Goal: Check status: Check status

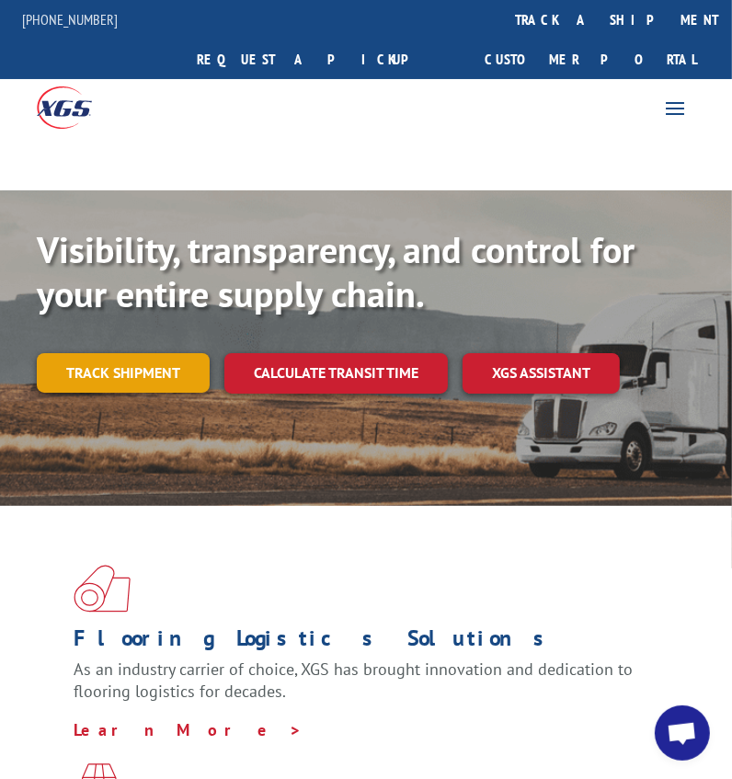
click at [71, 353] on link "Track shipment" at bounding box center [123, 372] width 173 height 39
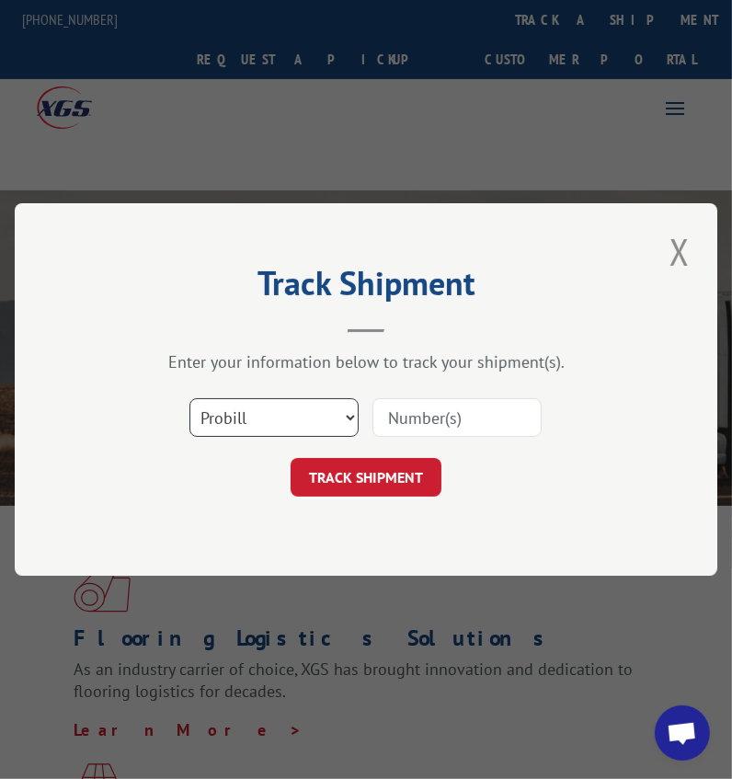
click at [246, 413] on select "Select category... Probill BOL PO" at bounding box center [273, 417] width 169 height 39
select select "bol"
click at [189, 398] on select "Select category... Probill BOL PO" at bounding box center [273, 417] width 169 height 39
click at [517, 413] on input at bounding box center [456, 417] width 169 height 39
type input "3352737"
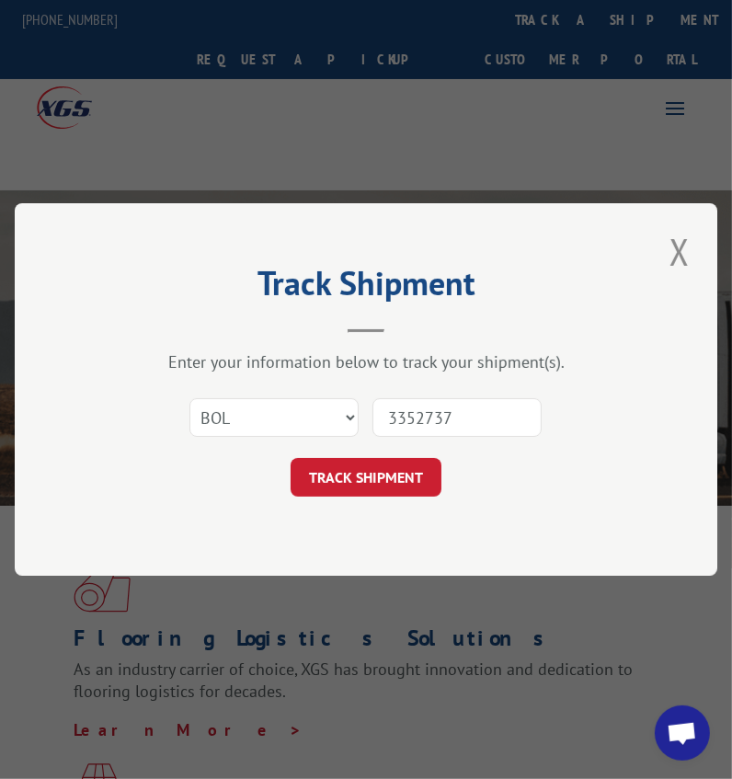
click button "TRACK SHIPMENT" at bounding box center [366, 477] width 151 height 39
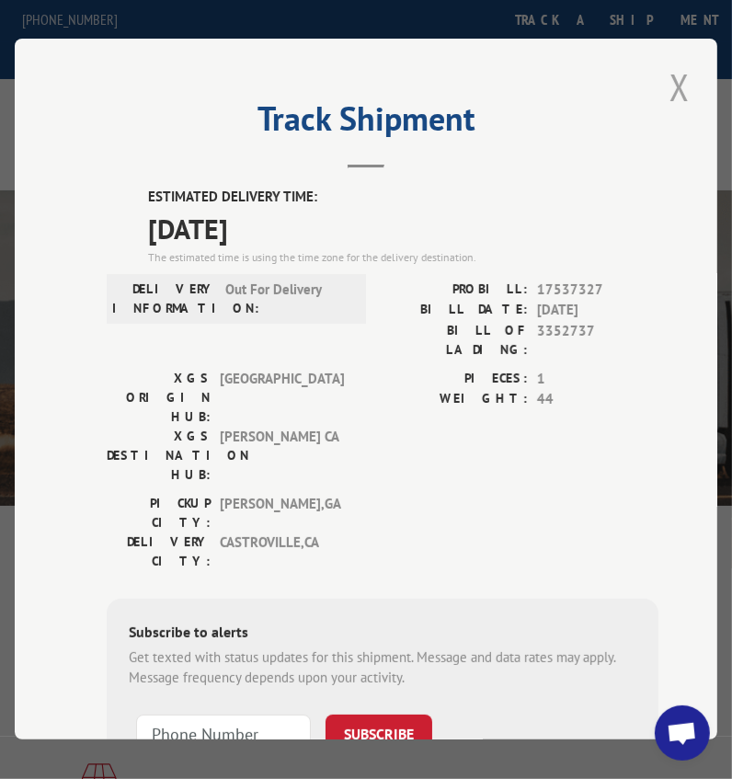
click at [671, 88] on button "Close modal" at bounding box center [679, 87] width 31 height 51
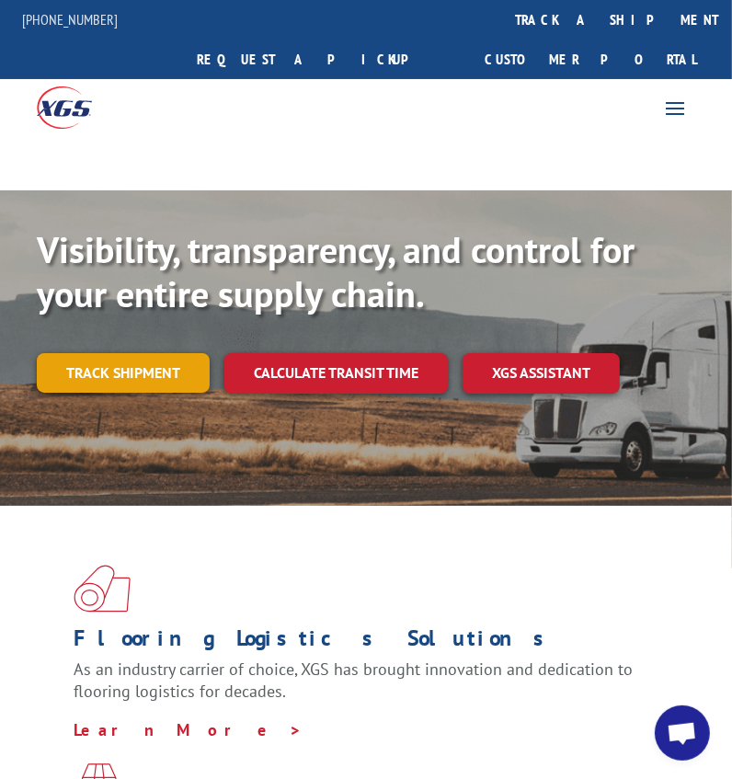
click at [143, 353] on link "Track shipment" at bounding box center [123, 372] width 173 height 39
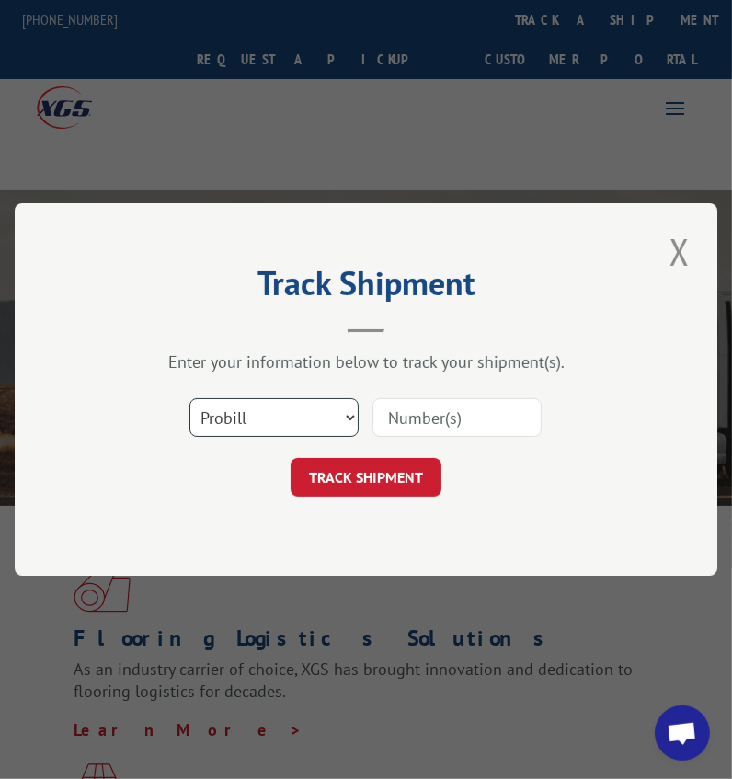
click at [262, 416] on select "Select category... Probill BOL PO" at bounding box center [273, 417] width 169 height 39
select select "bol"
click at [189, 398] on select "Select category... Probill BOL PO" at bounding box center [273, 417] width 169 height 39
click at [424, 434] on input at bounding box center [456, 417] width 169 height 39
type input "3352737"
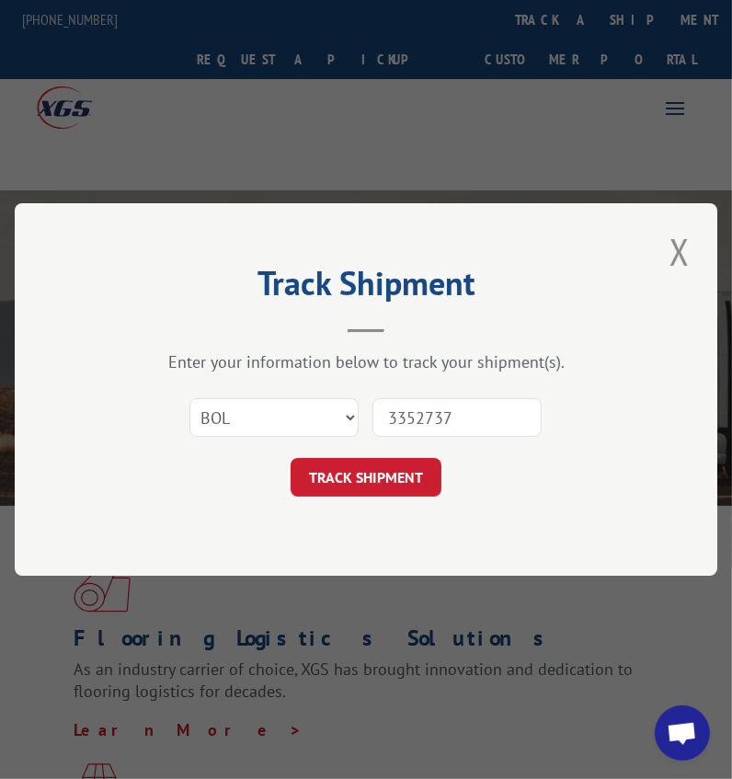
click button "TRACK SHIPMENT" at bounding box center [366, 477] width 151 height 39
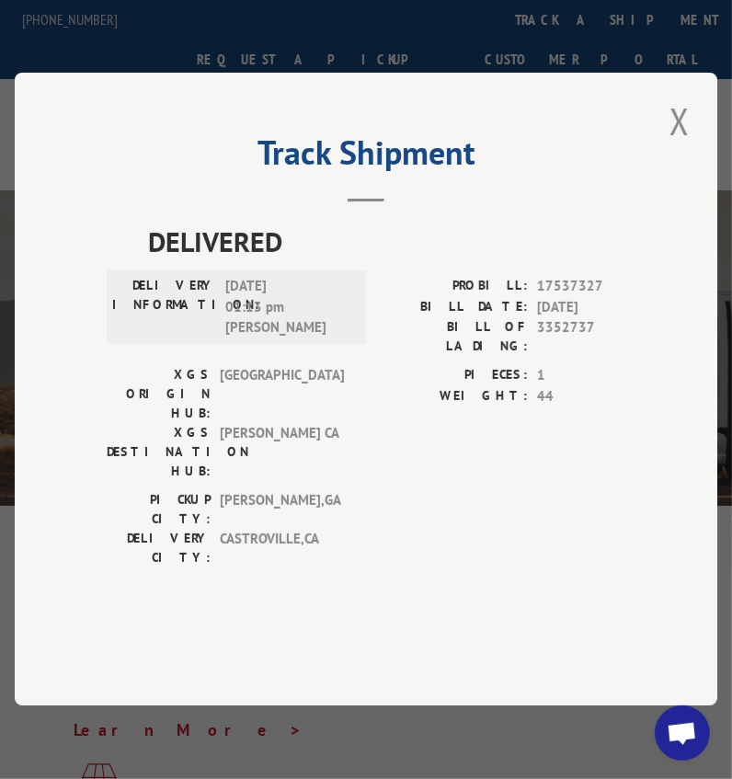
drag, startPoint x: 677, startPoint y: 165, endPoint x: 649, endPoint y: 168, distance: 27.8
click at [677, 146] on button "Close modal" at bounding box center [679, 121] width 31 height 51
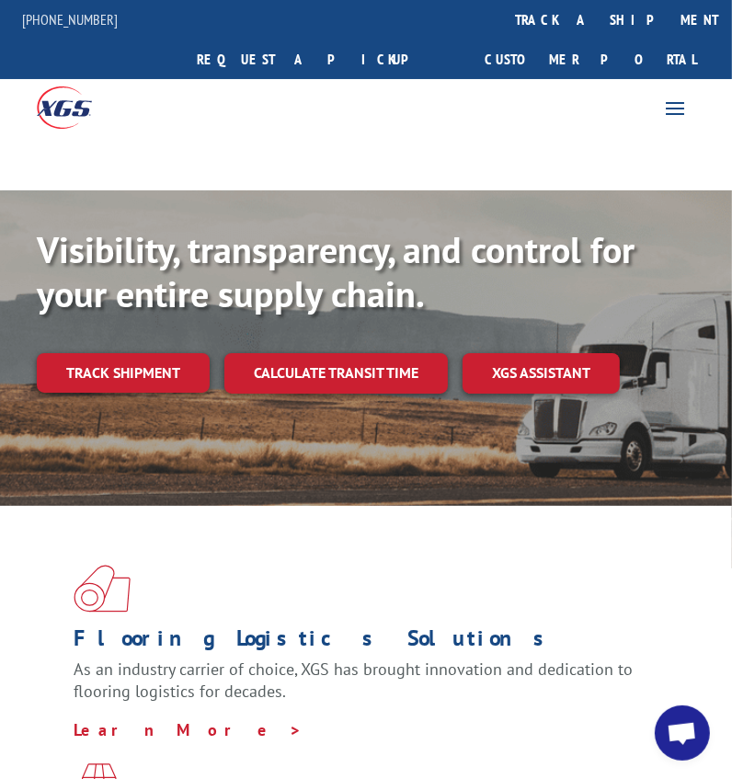
click at [110, 353] on div "Visibility, transparency, and control for your entire supply chain. Track shipm…" at bounding box center [366, 328] width 658 height 202
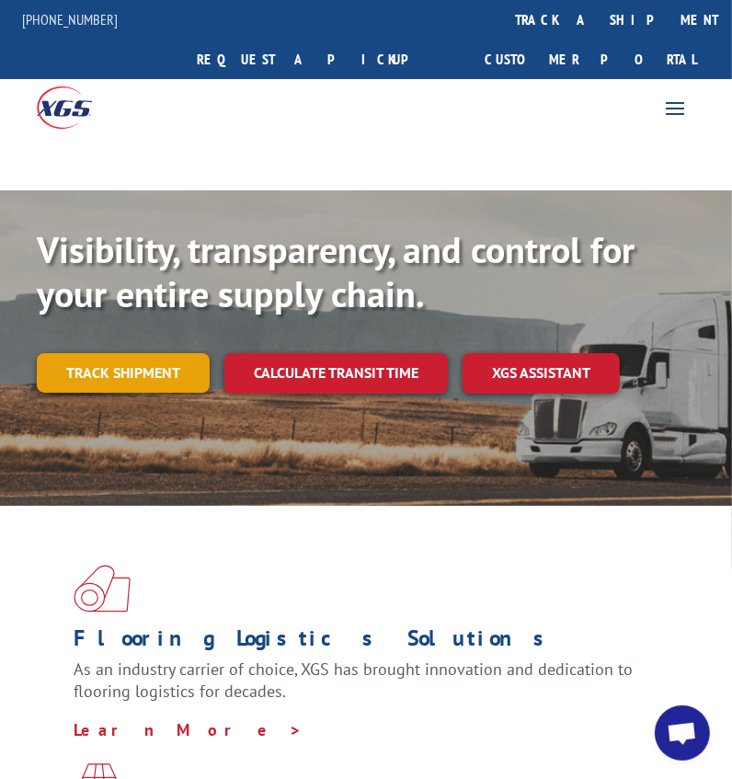
click at [111, 353] on link "Track shipment" at bounding box center [123, 372] width 173 height 39
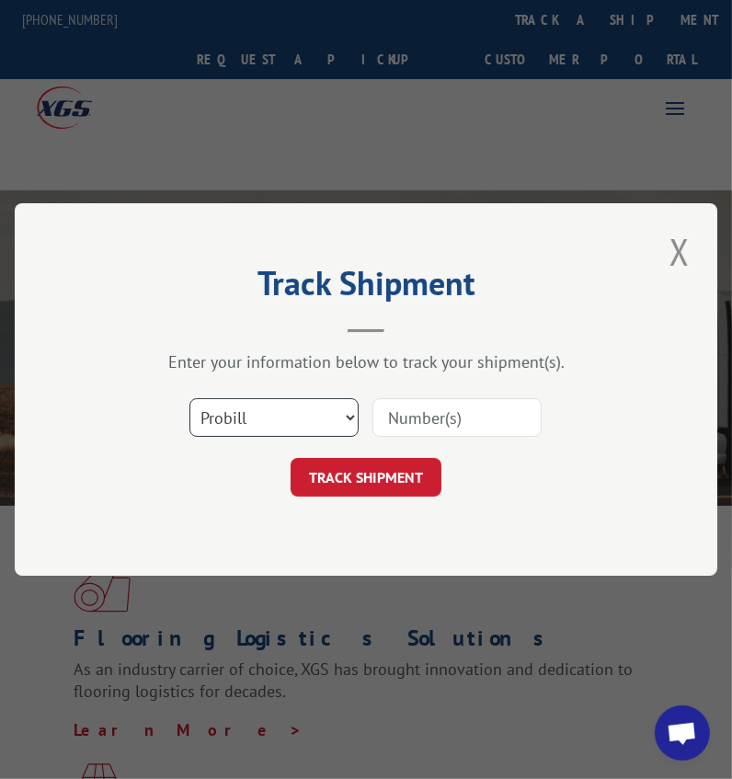
click at [245, 417] on select "Select category... Probill BOL PO" at bounding box center [273, 417] width 169 height 39
select select "bol"
click at [189, 398] on select "Select category... Probill BOL PO" at bounding box center [273, 417] width 169 height 39
click at [406, 405] on input at bounding box center [456, 417] width 169 height 39
type input "3352737"
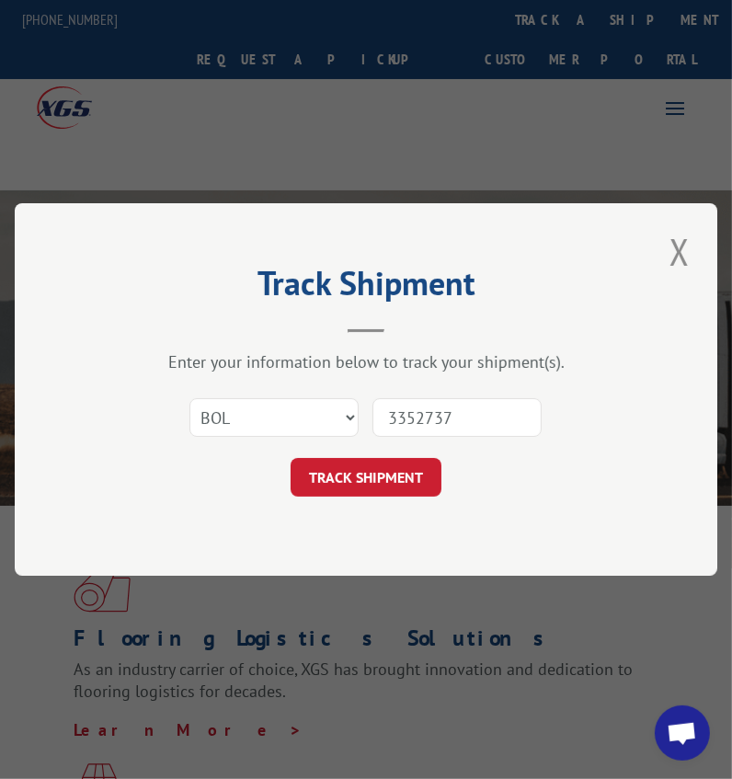
click button "TRACK SHIPMENT" at bounding box center [366, 477] width 151 height 39
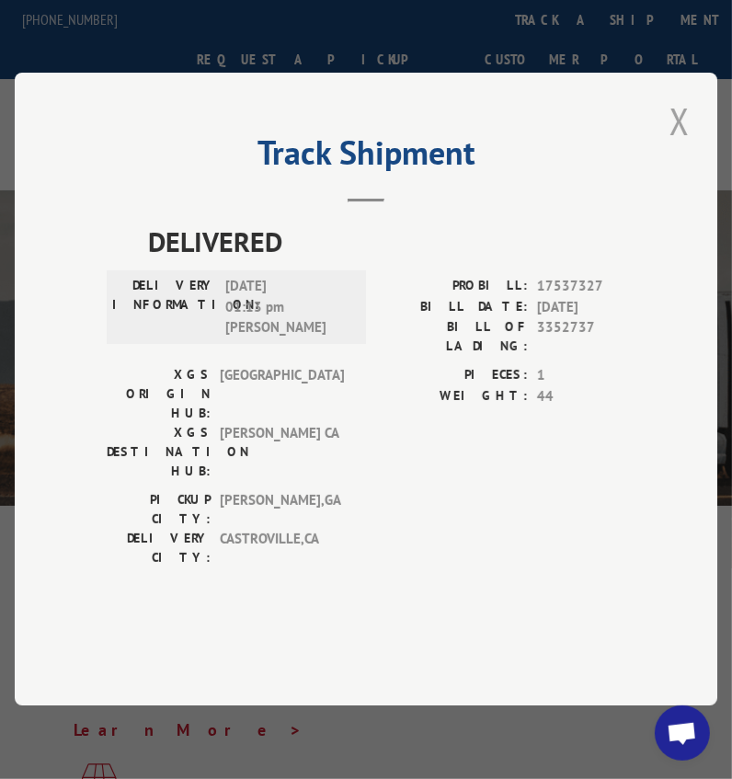
click at [687, 146] on button "Close modal" at bounding box center [679, 121] width 31 height 51
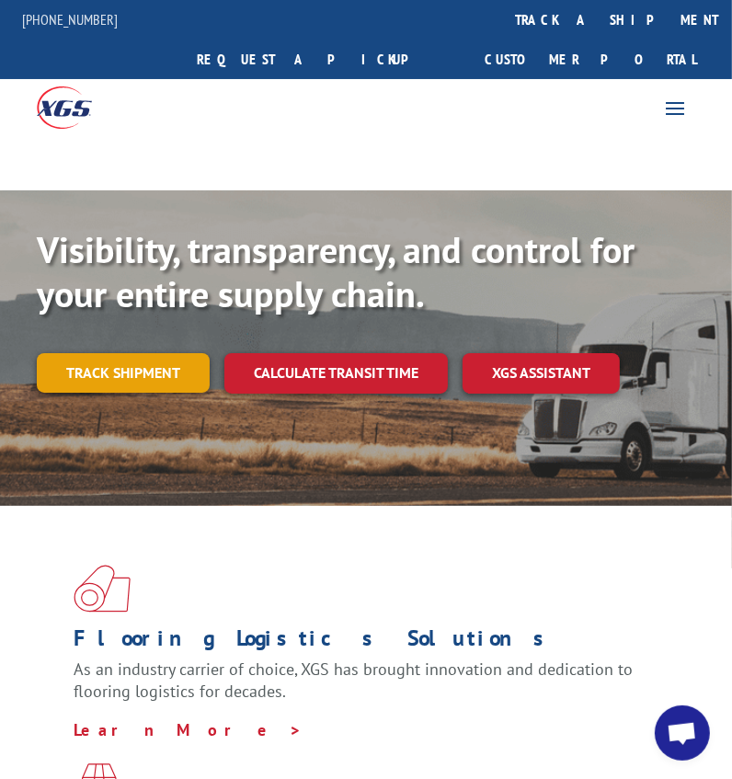
click at [124, 353] on link "Track shipment" at bounding box center [123, 372] width 173 height 39
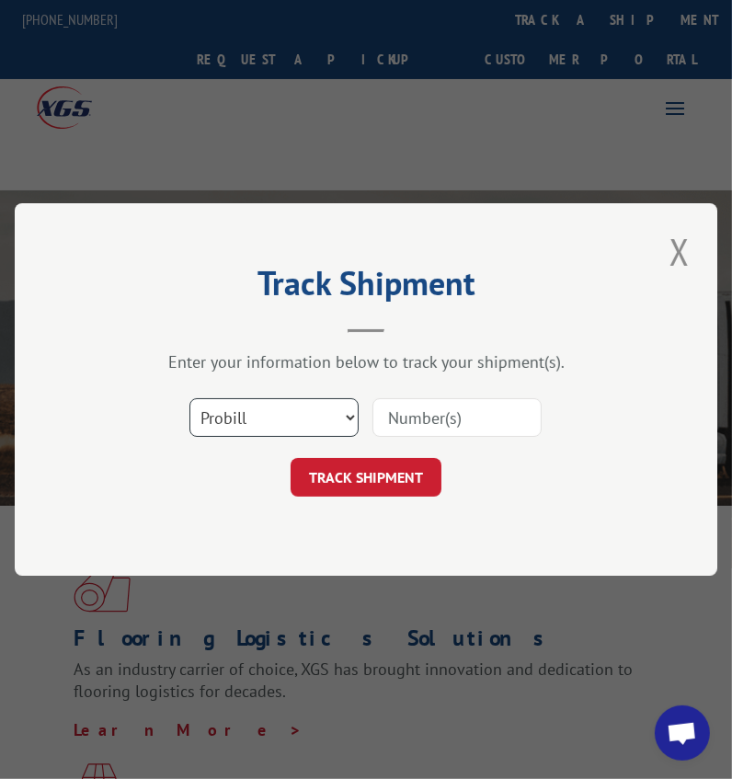
click at [276, 410] on select "Select category... Probill BOL PO" at bounding box center [273, 417] width 169 height 39
select select "bol"
click at [189, 398] on select "Select category... Probill BOL PO" at bounding box center [273, 417] width 169 height 39
click at [462, 414] on input at bounding box center [456, 417] width 169 height 39
type input "54388104"
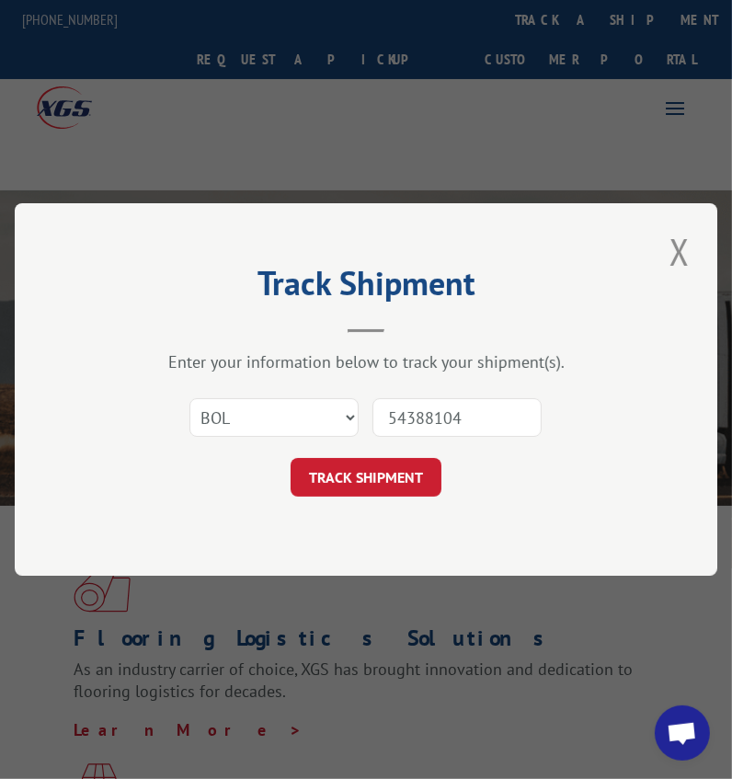
click button "TRACK SHIPMENT" at bounding box center [366, 477] width 151 height 39
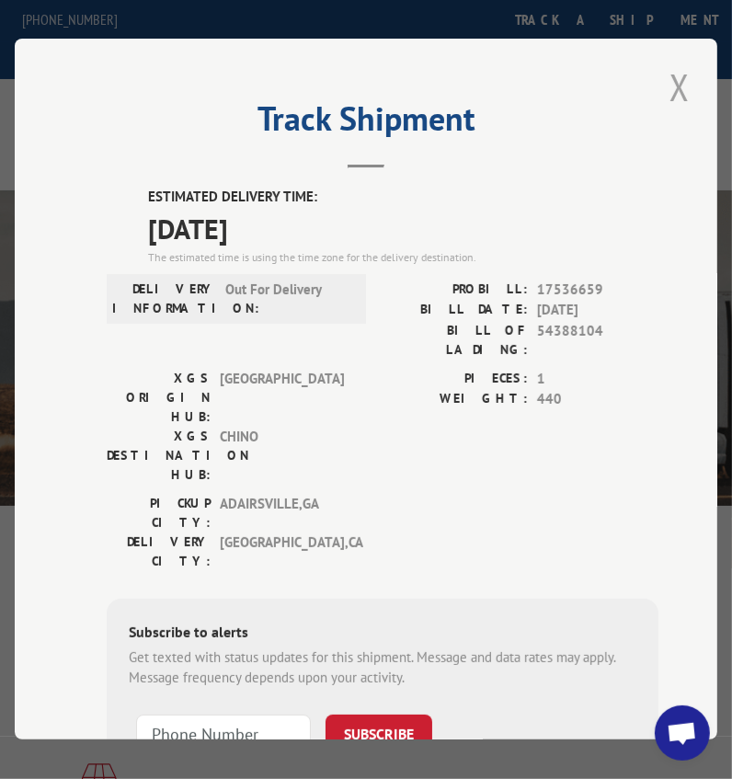
click at [671, 77] on button "Close modal" at bounding box center [679, 87] width 31 height 51
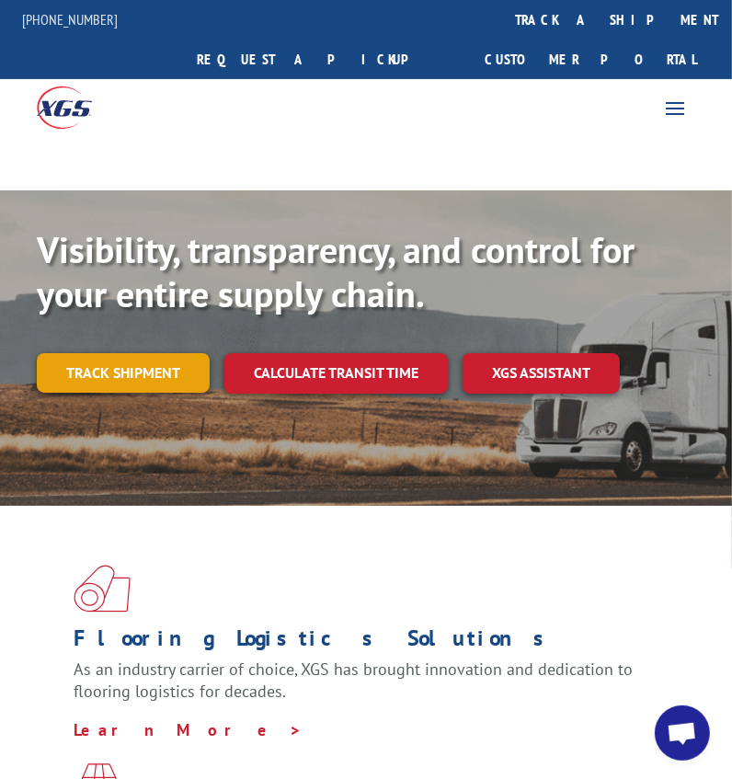
click at [165, 353] on link "Track shipment" at bounding box center [123, 372] width 173 height 39
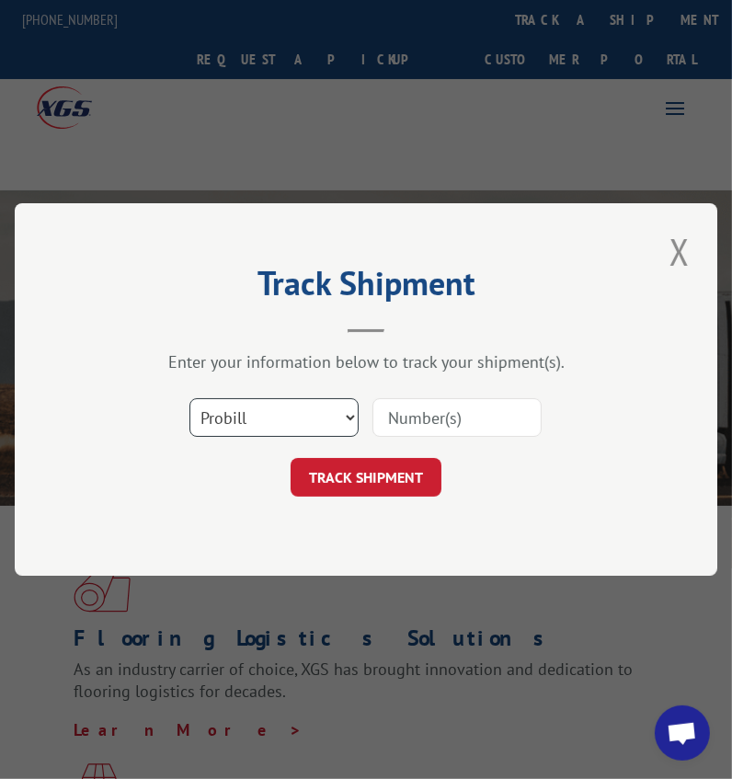
click at [218, 409] on select "Select category... Probill BOL PO" at bounding box center [273, 417] width 169 height 39
select select "bol"
click at [189, 398] on select "Select category... Probill BOL PO" at bounding box center [273, 417] width 169 height 39
click at [425, 411] on input at bounding box center [456, 417] width 169 height 39
type input "3351108"
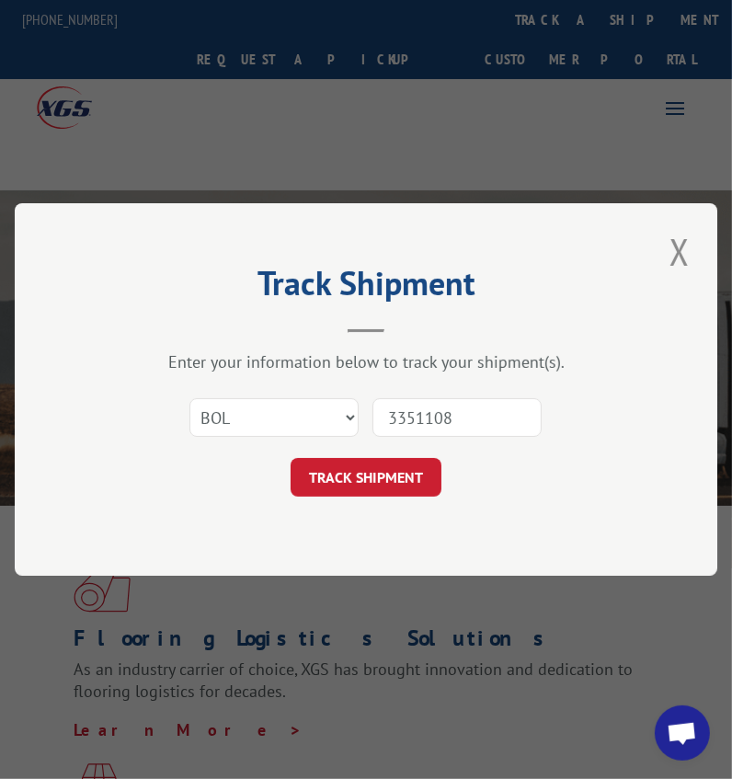
click button "TRACK SHIPMENT" at bounding box center [366, 477] width 151 height 39
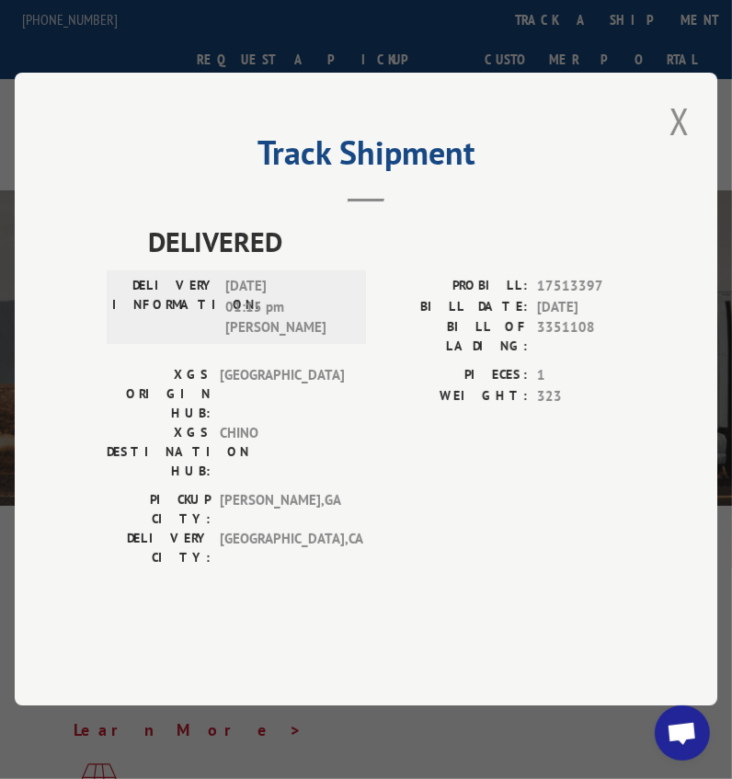
drag, startPoint x: 680, startPoint y: 175, endPoint x: 18, endPoint y: 385, distance: 694.7
click at [19, 381] on div "Track Shipment DELIVERED DELIVERY INFORMATION: [DATE] 01:15 pm [PERSON_NAME] PR…" at bounding box center [366, 389] width 702 height 633
click at [708, 171] on div "Track Shipment DELIVERED DELIVERY INFORMATION: [DATE] 01:15 pm [PERSON_NAME] PR…" at bounding box center [366, 389] width 702 height 633
click at [695, 146] on button "Close modal" at bounding box center [679, 121] width 31 height 51
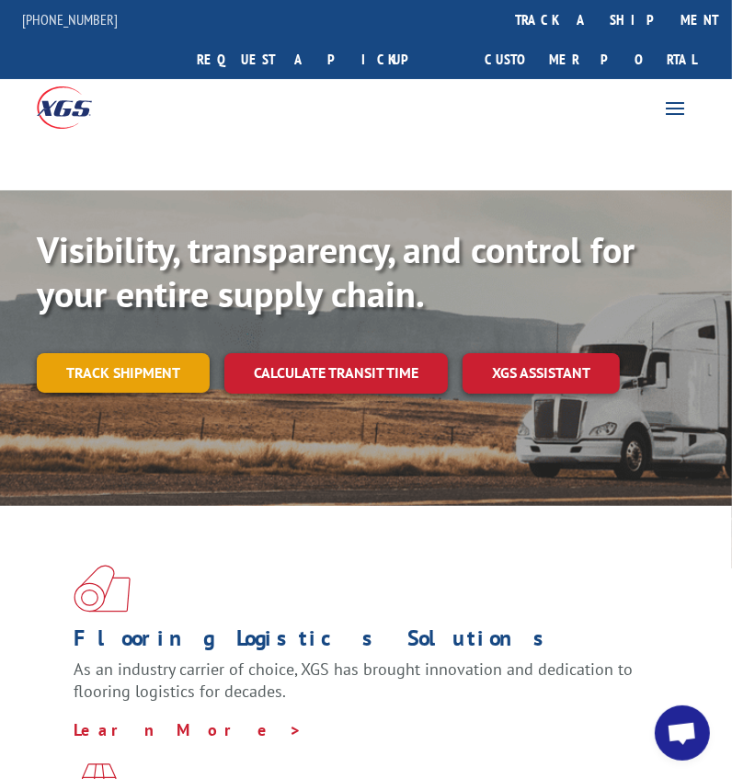
click at [97, 353] on link "Track shipment" at bounding box center [123, 372] width 173 height 39
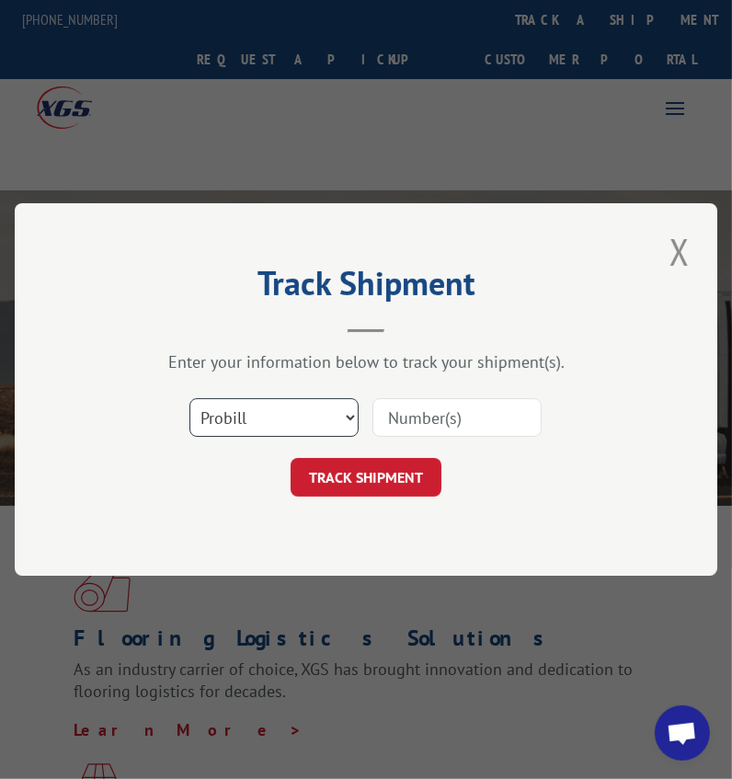
click at [213, 411] on select "Select category... Probill BOL PO" at bounding box center [273, 417] width 169 height 39
select select "bol"
click at [189, 398] on select "Select category... Probill BOL PO" at bounding box center [273, 417] width 169 height 39
click at [405, 425] on input at bounding box center [456, 417] width 169 height 39
type input "17538604"
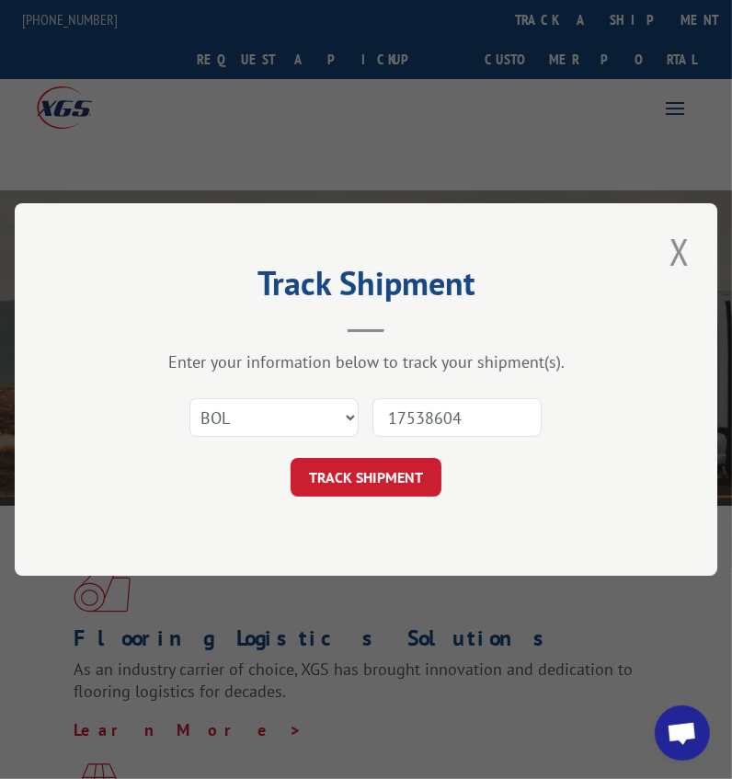
click button "TRACK SHIPMENT" at bounding box center [366, 477] width 151 height 39
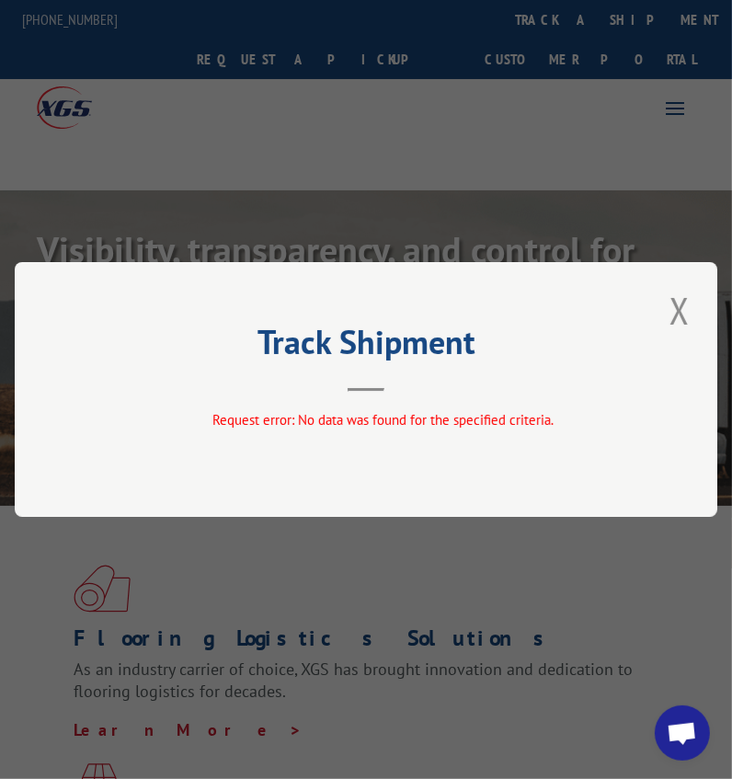
drag, startPoint x: 680, startPoint y: 297, endPoint x: 654, endPoint y: 314, distance: 31.9
click at [681, 302] on button "Close modal" at bounding box center [679, 310] width 31 height 51
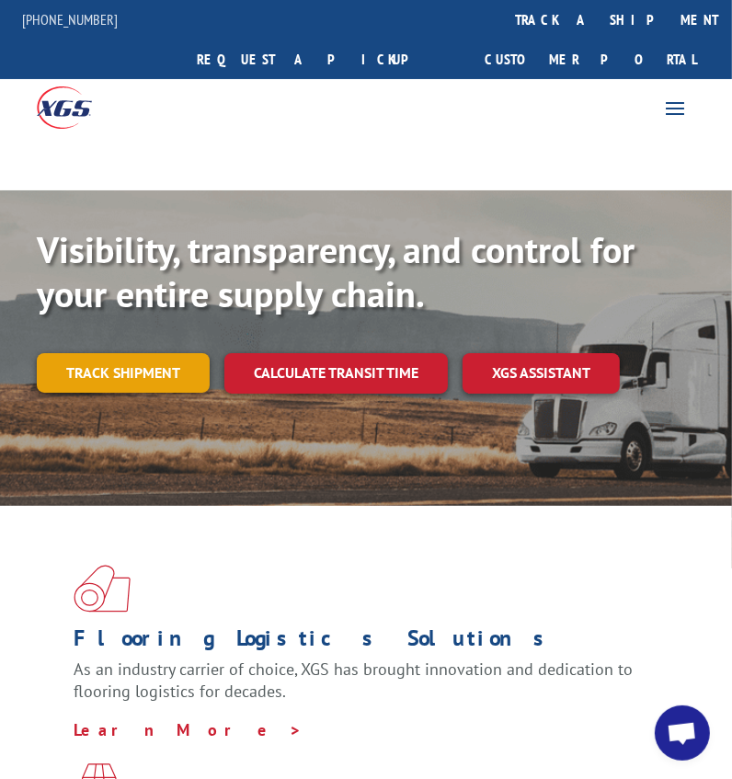
click at [56, 353] on link "Track shipment" at bounding box center [123, 372] width 173 height 39
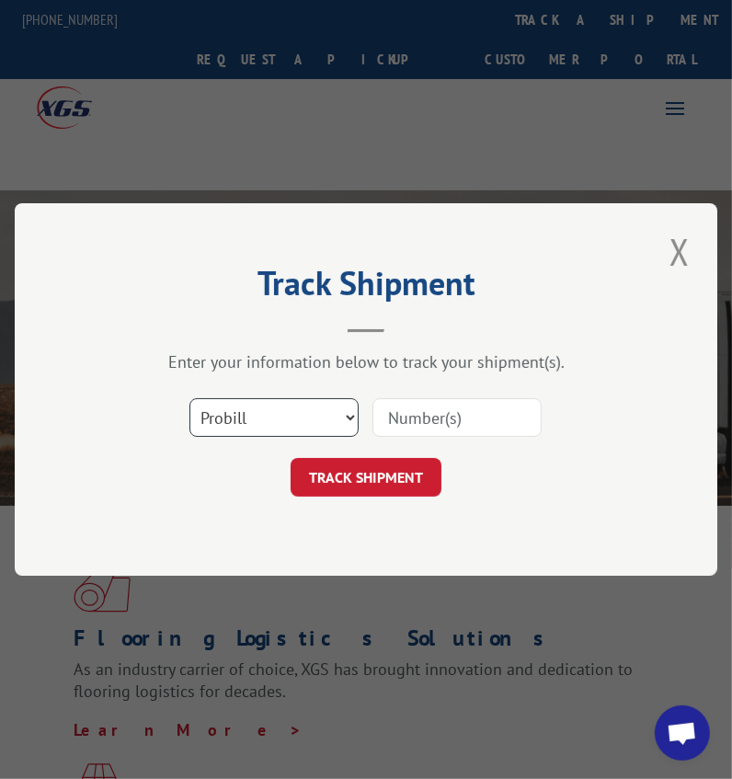
drag, startPoint x: 313, startPoint y: 411, endPoint x: 289, endPoint y: 433, distance: 32.5
click at [313, 411] on select "Select category... Probill BOL PO" at bounding box center [273, 417] width 169 height 39
select select "bol"
click at [189, 398] on select "Select category... Probill BOL PO" at bounding box center [273, 417] width 169 height 39
click at [417, 427] on input at bounding box center [456, 417] width 169 height 39
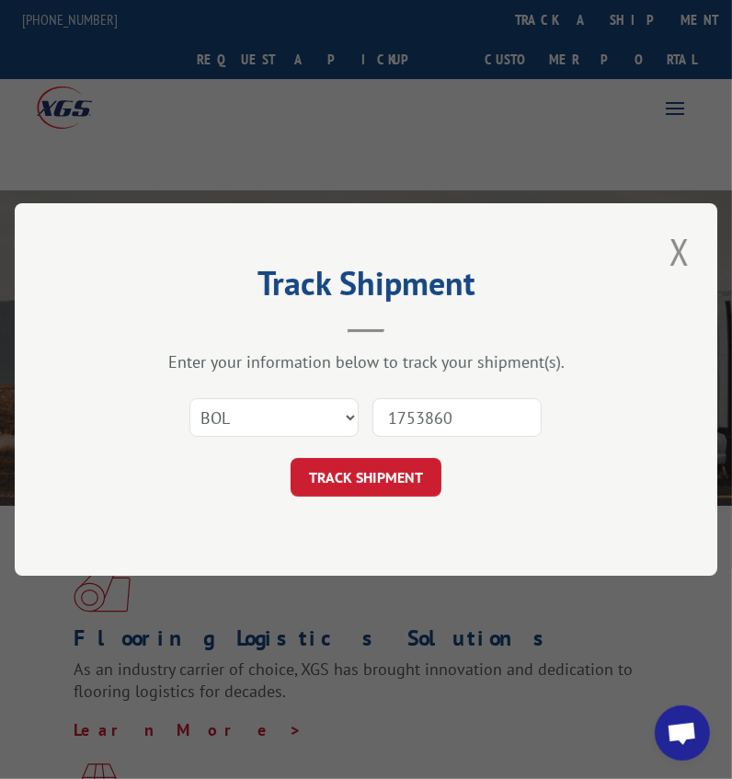
type input "17538604"
click button "TRACK SHIPMENT" at bounding box center [366, 477] width 151 height 39
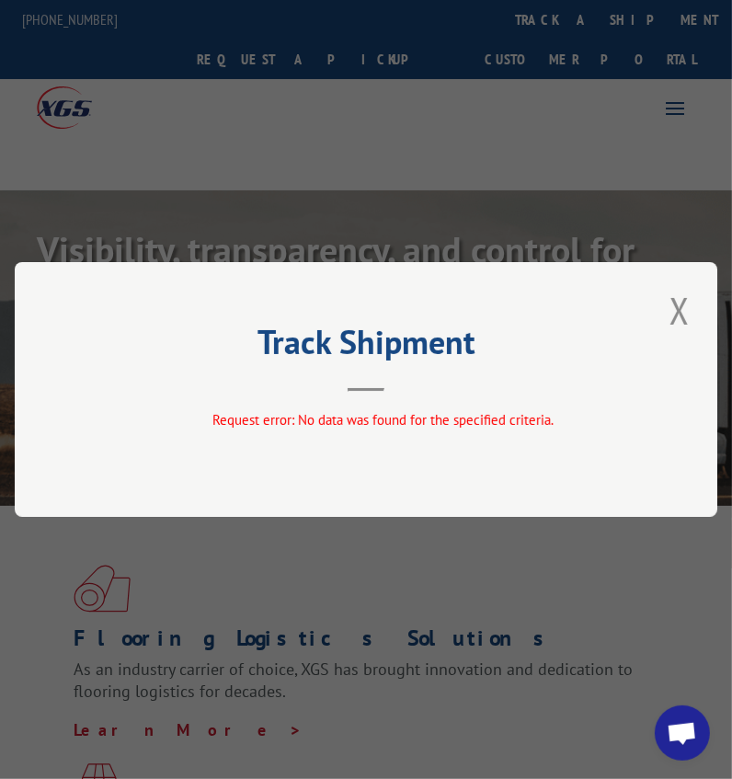
click at [691, 298] on button "Close modal" at bounding box center [679, 310] width 31 height 51
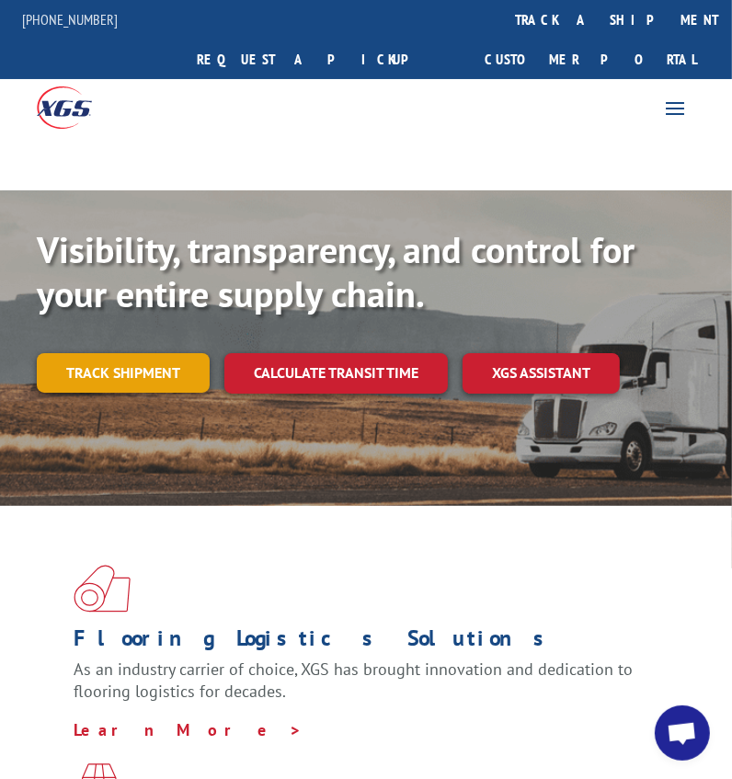
click at [166, 353] on link "Track shipment" at bounding box center [123, 372] width 173 height 39
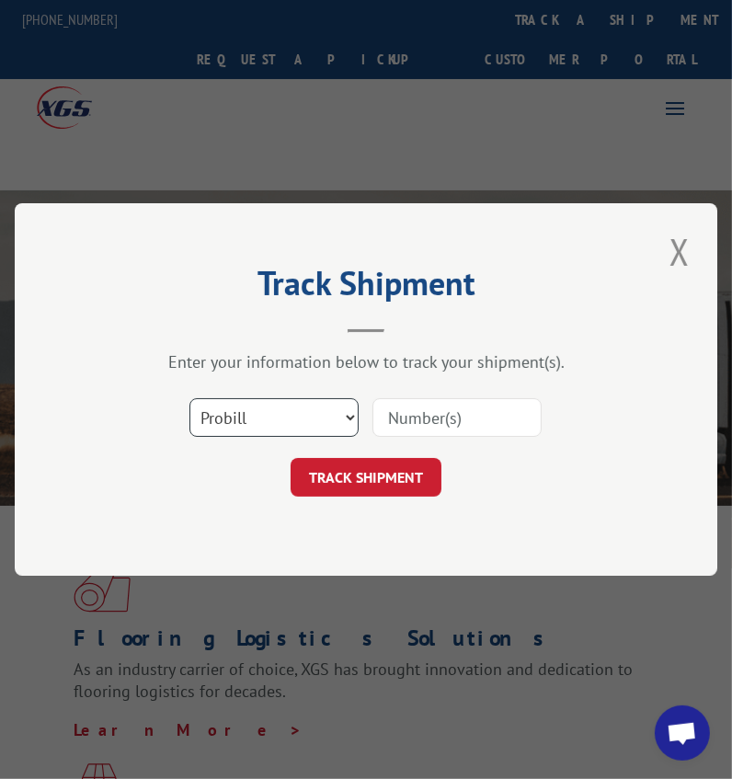
click at [219, 412] on select "Select category... Probill BOL PO" at bounding box center [273, 417] width 169 height 39
click at [448, 424] on input at bounding box center [456, 417] width 169 height 39
type input "17538604"
click button "TRACK SHIPMENT" at bounding box center [366, 477] width 151 height 39
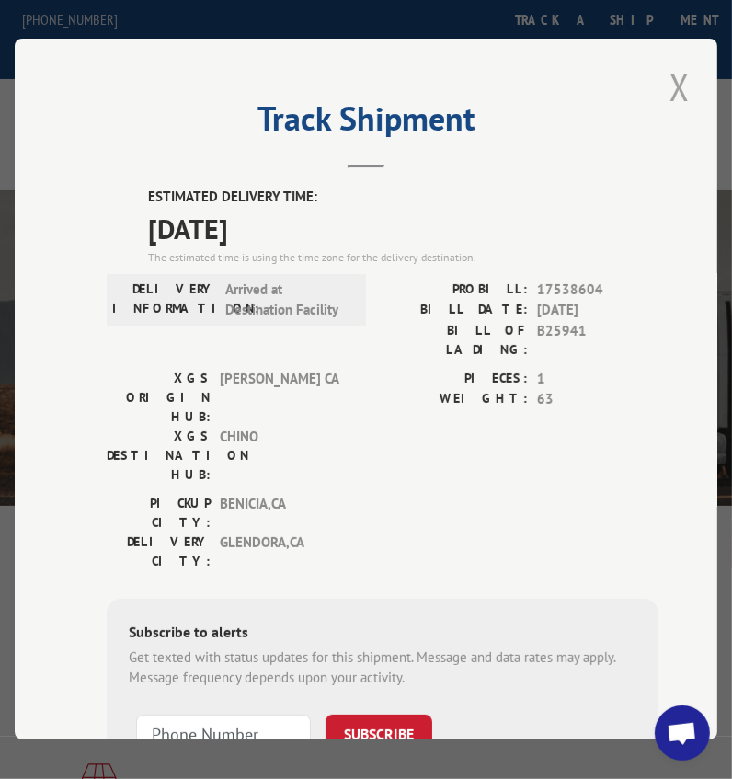
click at [673, 79] on button "Close modal" at bounding box center [679, 87] width 31 height 51
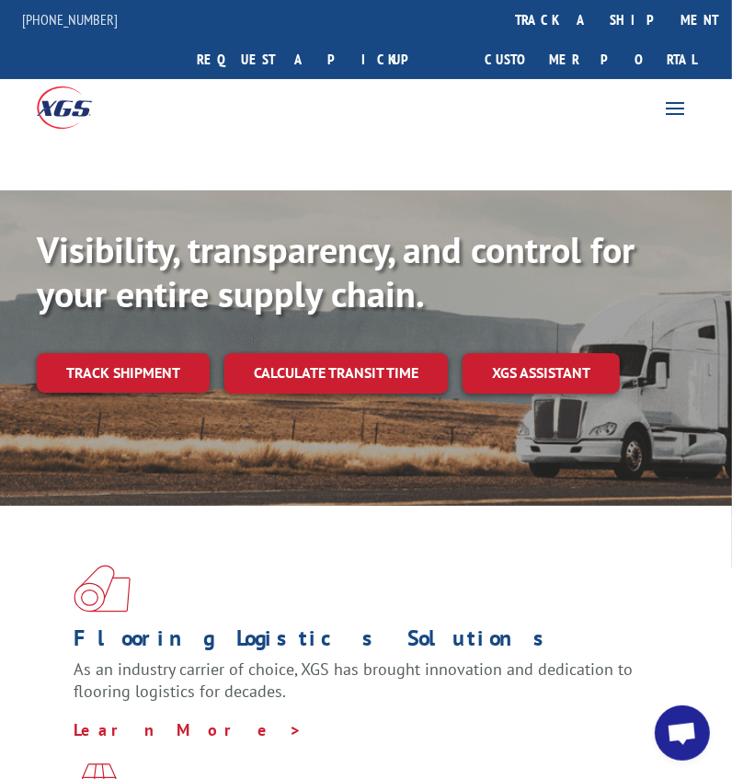
drag, startPoint x: 175, startPoint y: 332, endPoint x: 165, endPoint y: 350, distance: 21.0
click at [174, 353] on link "Track shipment" at bounding box center [123, 372] width 173 height 39
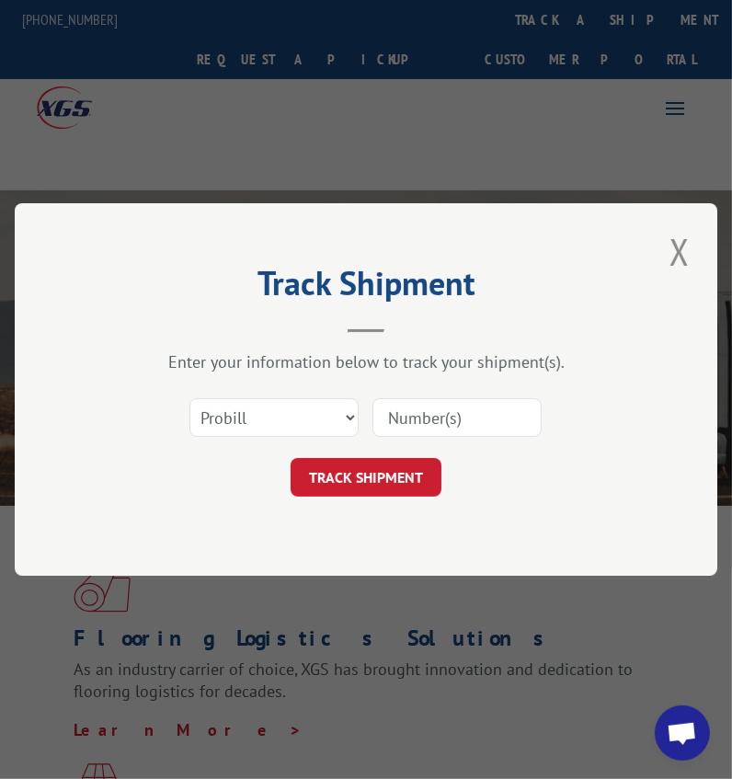
click at [268, 442] on div "Select category... Probill BOL PO" at bounding box center [366, 417] width 519 height 61
click at [270, 422] on select "Select category... Probill BOL PO" at bounding box center [273, 417] width 169 height 39
select select "bol"
click at [189, 398] on select "Select category... Probill BOL PO" at bounding box center [273, 417] width 169 height 39
click at [438, 422] on input at bounding box center [456, 417] width 169 height 39
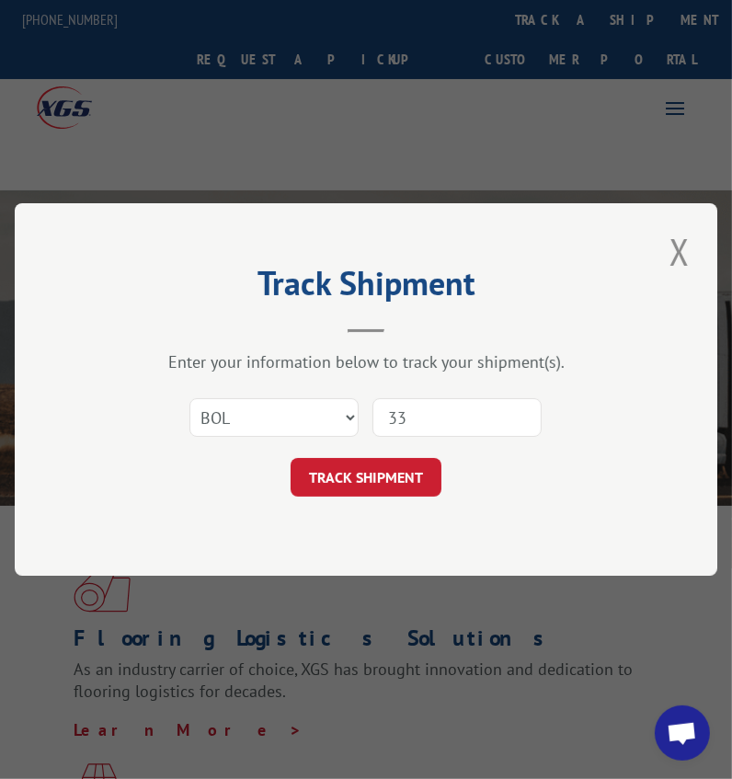
type input "3"
type input "3354383"
click button "TRACK SHIPMENT" at bounding box center [366, 477] width 151 height 39
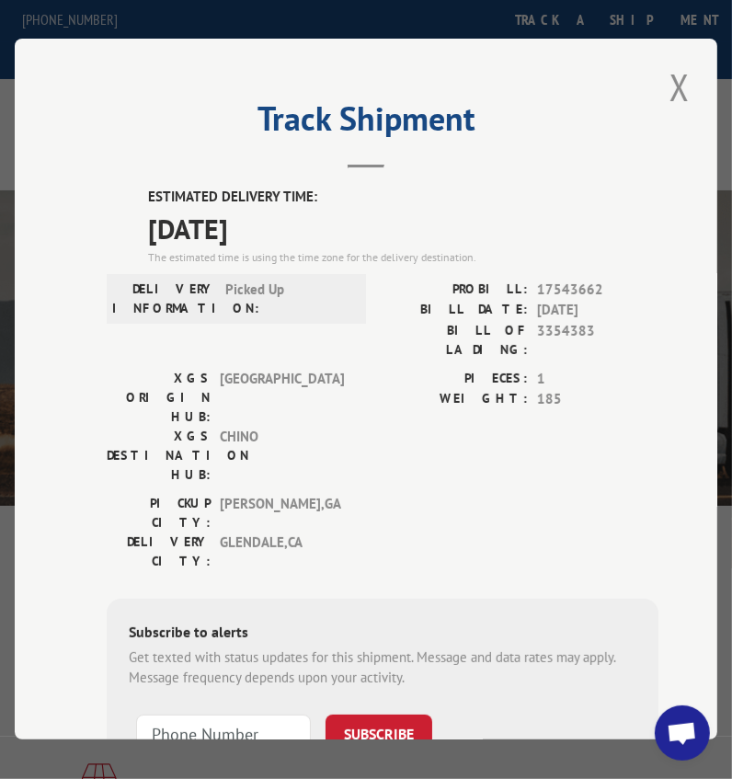
drag, startPoint x: 660, startPoint y: 74, endPoint x: 651, endPoint y: 91, distance: 19.7
click at [664, 74] on button "Close modal" at bounding box center [679, 87] width 31 height 51
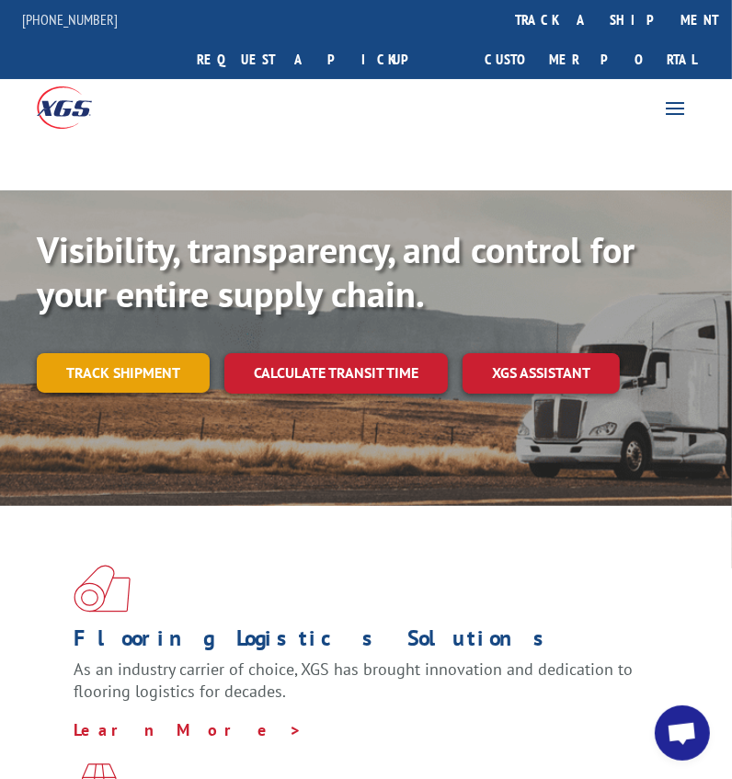
click at [74, 353] on link "Track shipment" at bounding box center [123, 372] width 173 height 39
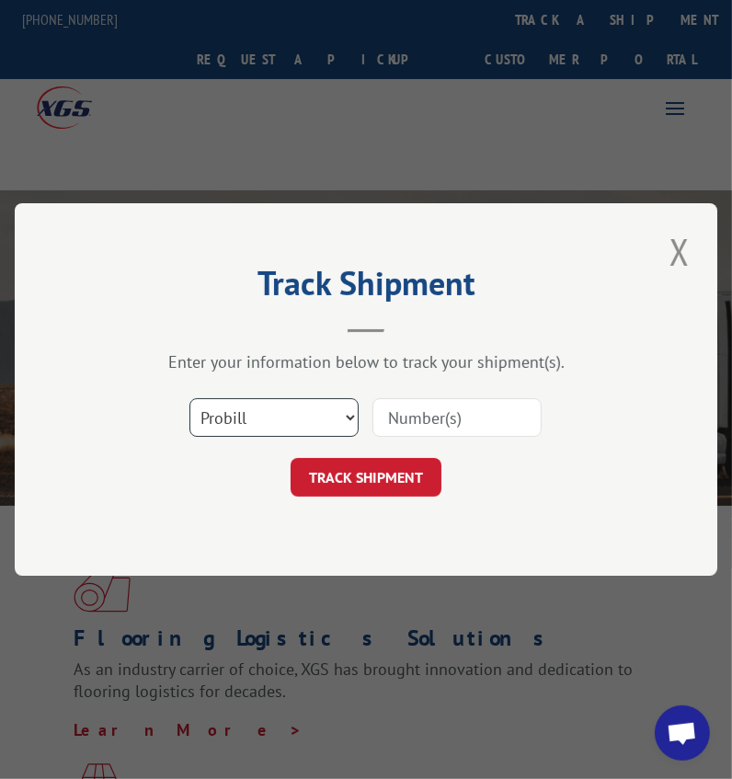
click at [265, 414] on select "Select category... Probill BOL PO" at bounding box center [273, 417] width 169 height 39
select select "bol"
click at [189, 398] on select "Select category... Probill BOL PO" at bounding box center [273, 417] width 169 height 39
click at [462, 408] on input at bounding box center [456, 417] width 169 height 39
type input "814255"
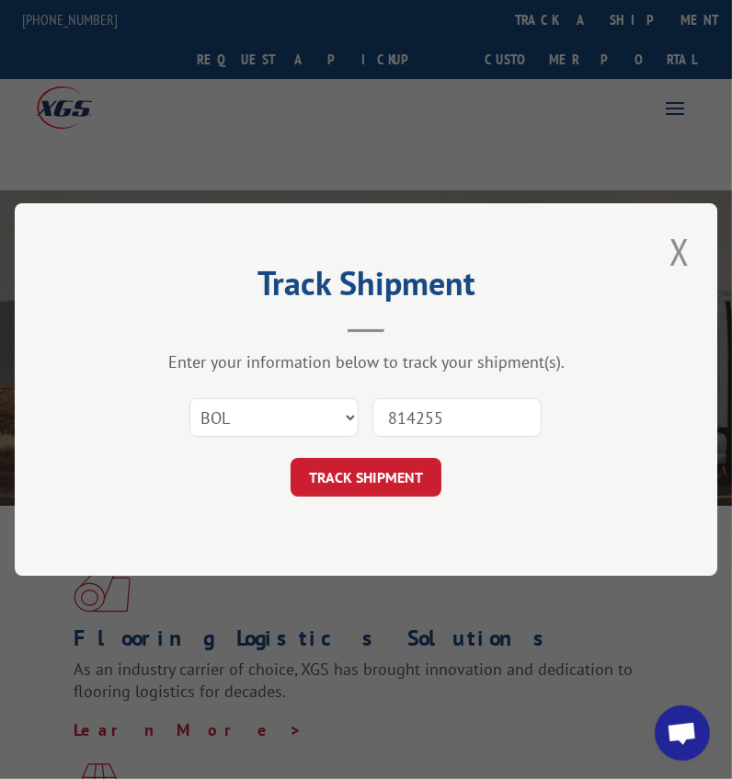
click button "TRACK SHIPMENT" at bounding box center [366, 477] width 151 height 39
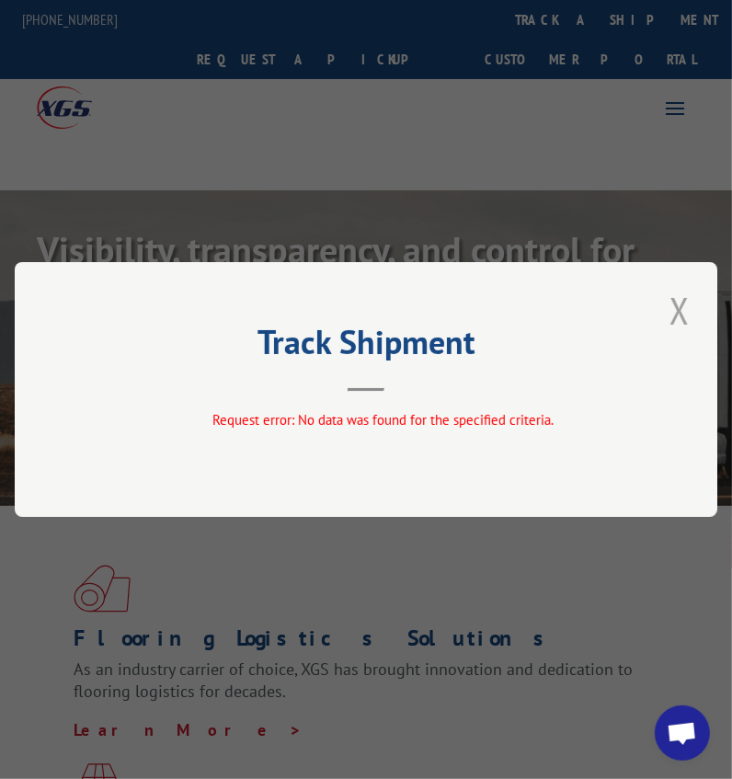
click at [680, 303] on button "Close modal" at bounding box center [679, 310] width 31 height 51
